Goal: Task Accomplishment & Management: Use online tool/utility

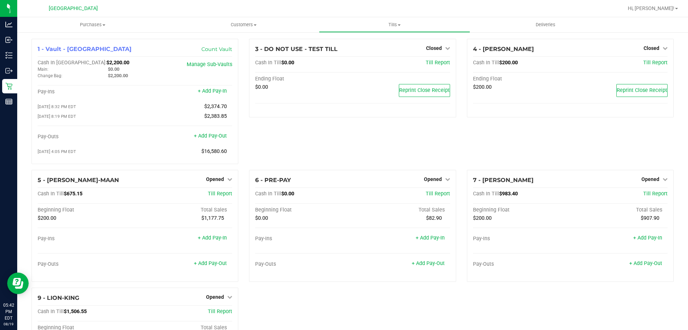
drag, startPoint x: 297, startPoint y: 148, endPoint x: 301, endPoint y: 154, distance: 7.1
click at [301, 154] on div "3 - DO NOT USE - TEST TILL Closed Open Till Cash In Till $0.00 Till Report Endi…" at bounding box center [353, 104] width 218 height 131
click at [301, 151] on div "3 - DO NOT USE - TEST TILL Closed Open Till Cash In Till $0.00 Till Report Endi…" at bounding box center [353, 104] width 218 height 131
click at [652, 179] on span "Opened" at bounding box center [651, 179] width 18 height 6
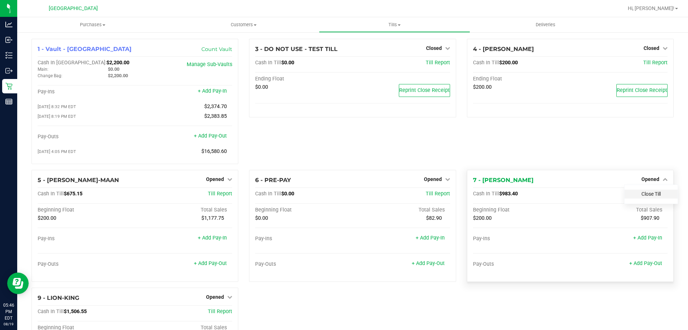
click at [642, 196] on link "Close Till" at bounding box center [651, 194] width 19 height 6
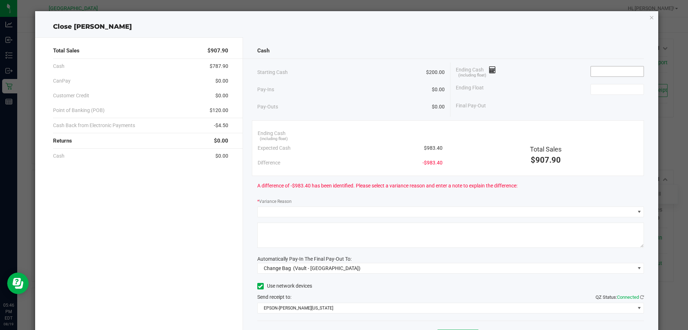
click at [605, 72] on input at bounding box center [617, 71] width 53 height 10
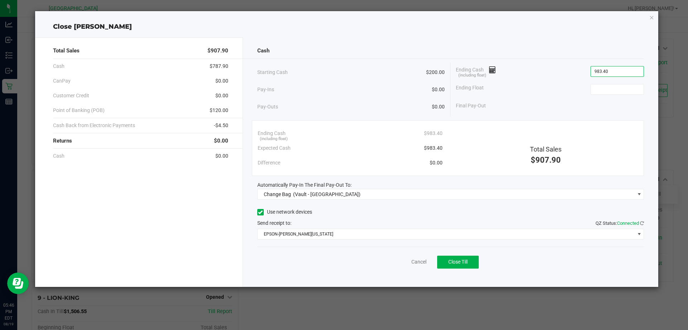
type input "$983.40"
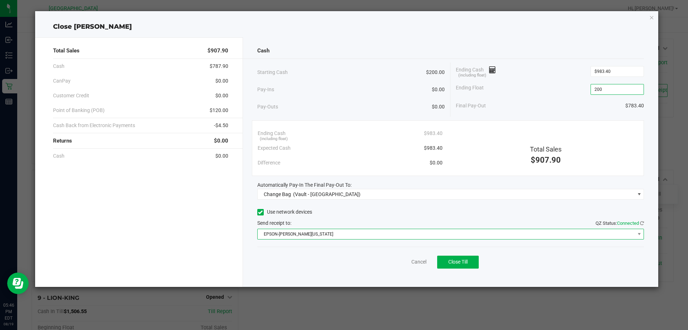
type input "$200.00"
click at [345, 236] on span "EPSON-[PERSON_NAME][US_STATE]" at bounding box center [447, 234] width 378 height 10
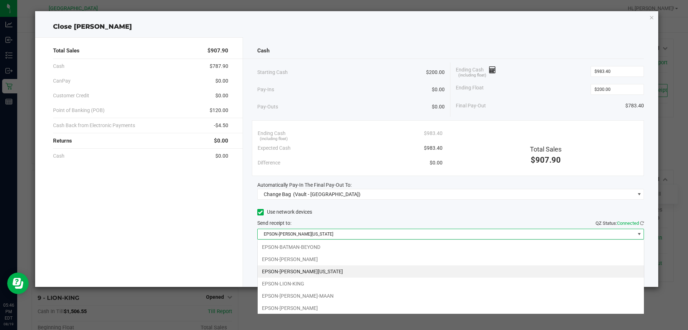
scroll to position [11, 387]
click at [345, 236] on span "EPSON-[PERSON_NAME][US_STATE]" at bounding box center [447, 234] width 378 height 10
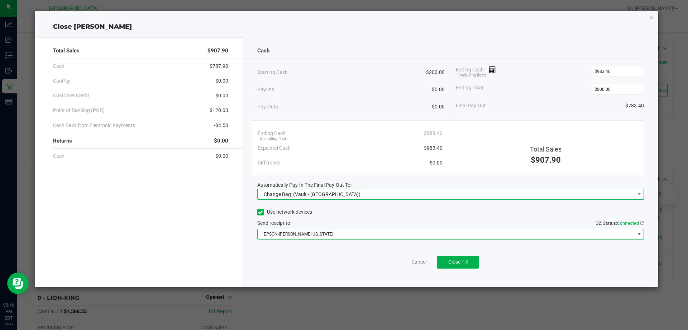
click at [364, 195] on span "Change Bag (Vault - [GEOGRAPHIC_DATA])" at bounding box center [447, 194] width 378 height 10
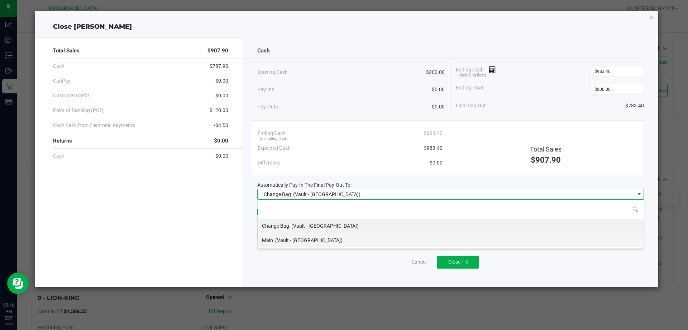
click at [347, 243] on li "Main (Vault - [GEOGRAPHIC_DATA])" at bounding box center [451, 240] width 387 height 14
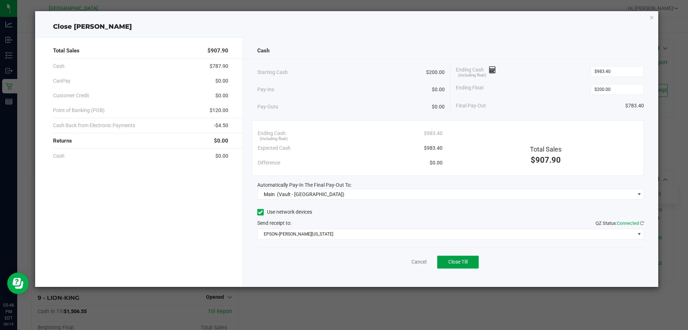
click at [465, 264] on span "Close Till" at bounding box center [458, 262] width 19 height 6
